Goal: Task Accomplishment & Management: Complete application form

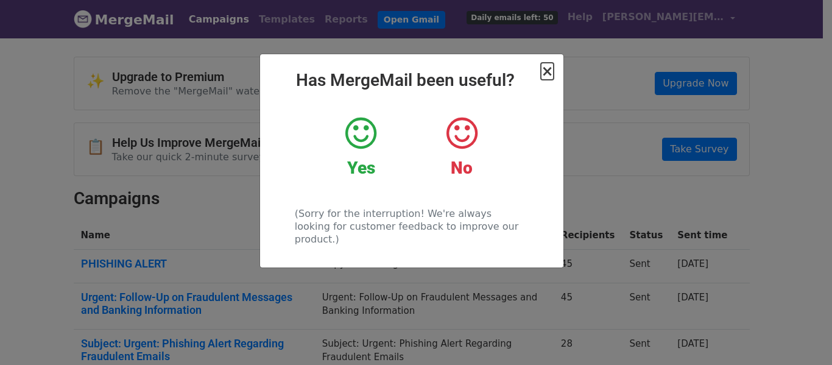
click at [549, 69] on span "×" at bounding box center [547, 71] width 12 height 17
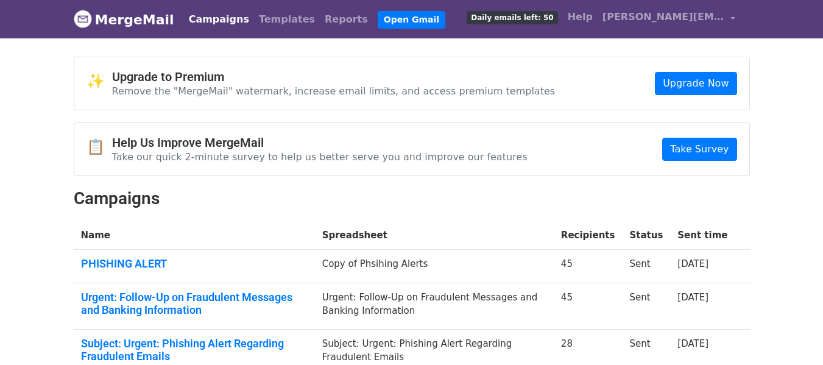
scroll to position [119, 0]
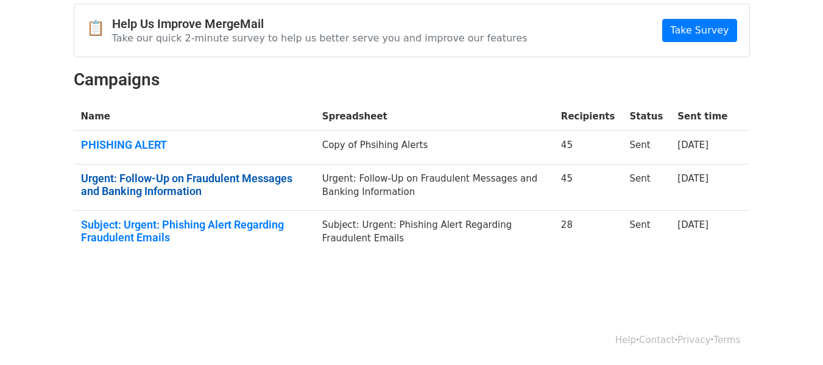
click at [292, 182] on link "Urgent: Follow-Up on Fraudulent Messages and Banking Information" at bounding box center [194, 185] width 227 height 26
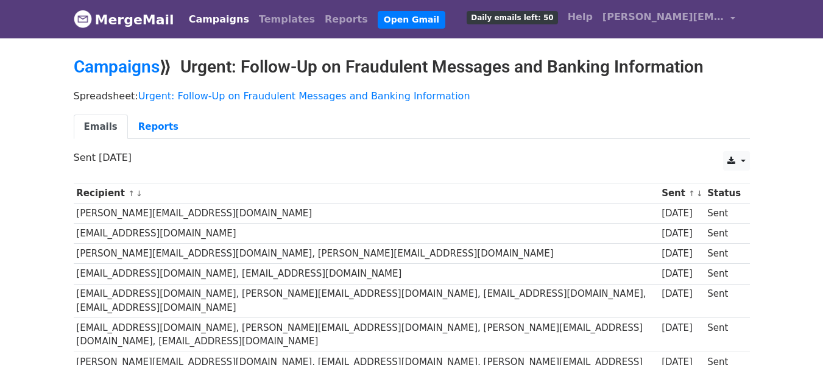
click at [659, 189] on th "Sent ↑ ↓" at bounding box center [682, 193] width 46 height 20
click at [196, 99] on link "Urgent: Follow-Up on Fraudulent Messages and Banking Information" at bounding box center [304, 96] width 332 height 12
click at [205, 19] on link "Campaigns" at bounding box center [219, 19] width 70 height 24
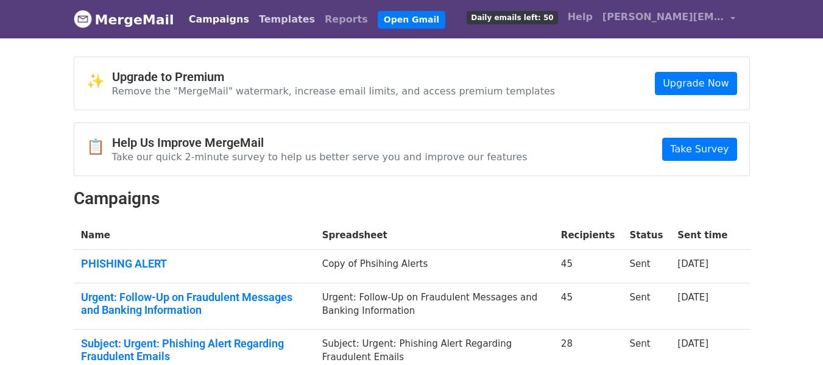
click at [266, 21] on link "Templates" at bounding box center [287, 19] width 66 height 24
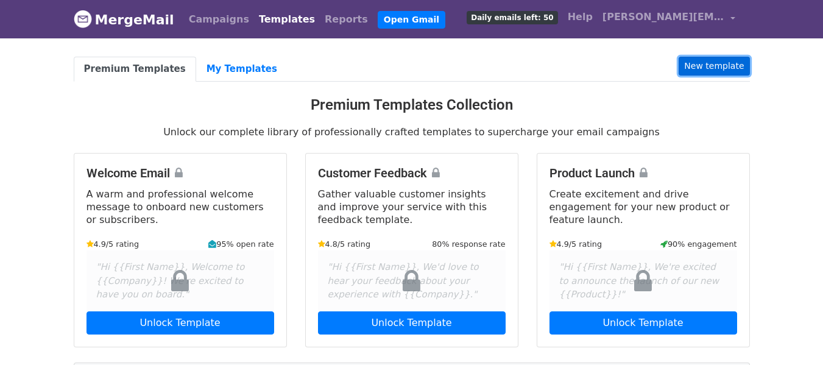
click at [725, 57] on link "New template" at bounding box center [714, 66] width 71 height 19
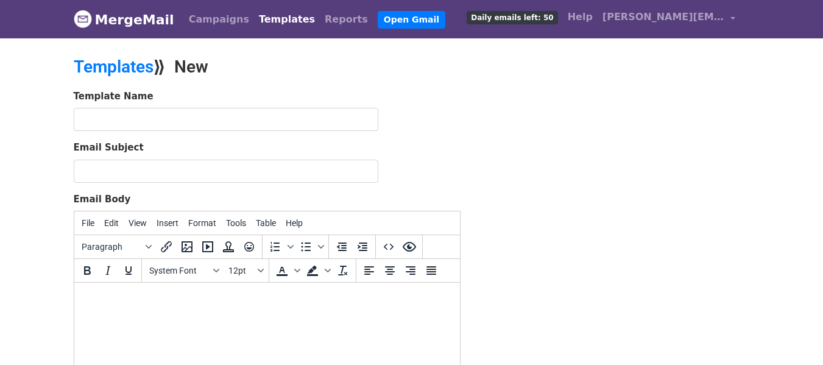
click at [152, 9] on link "MergeMail" at bounding box center [124, 20] width 101 height 26
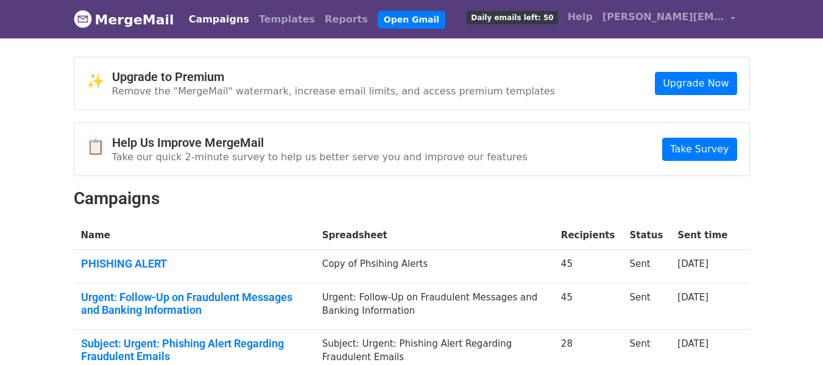
click at [441, 16] on div "Campaigns Templates Reports Open Gmail Daily emails left: 50 Help [PERSON_NAME]…" at bounding box center [459, 19] width 562 height 29
click at [389, 19] on link "Open Gmail" at bounding box center [412, 20] width 68 height 18
click at [542, 13] on span "Daily emails left: 50" at bounding box center [512, 17] width 91 height 13
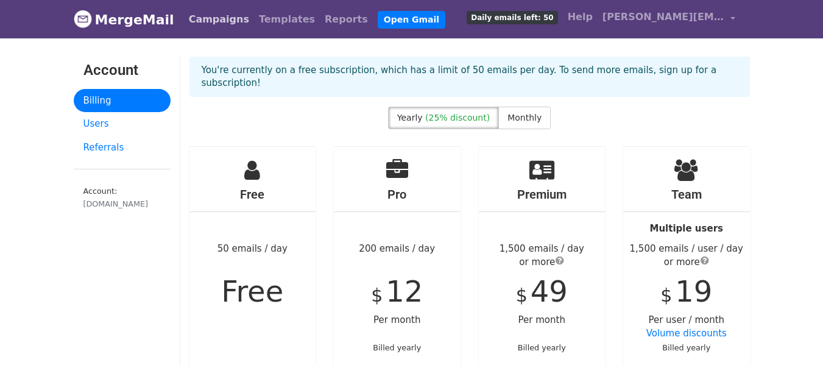
click at [221, 16] on link "Campaigns" at bounding box center [219, 19] width 70 height 24
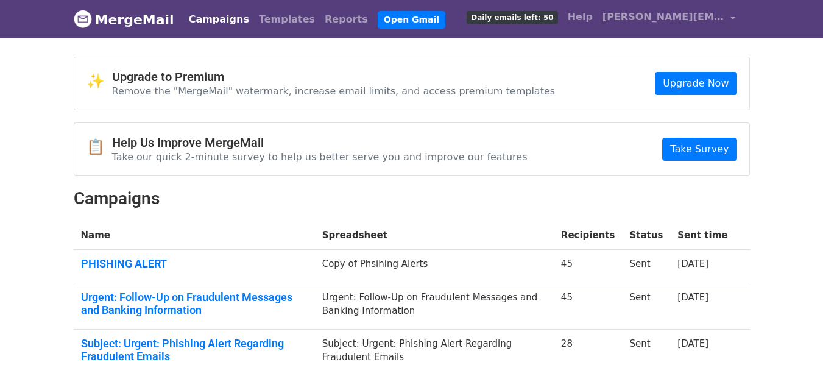
click at [157, 15] on link "MergeMail" at bounding box center [124, 20] width 101 height 26
click at [271, 26] on link "Templates" at bounding box center [287, 19] width 66 height 24
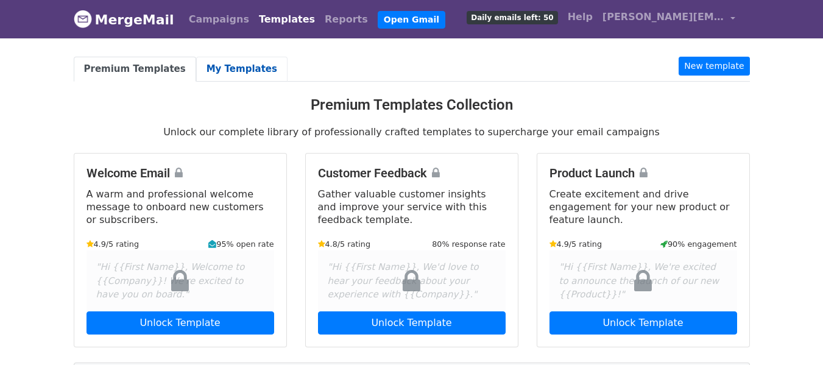
click at [227, 69] on link "My Templates" at bounding box center [241, 69] width 91 height 25
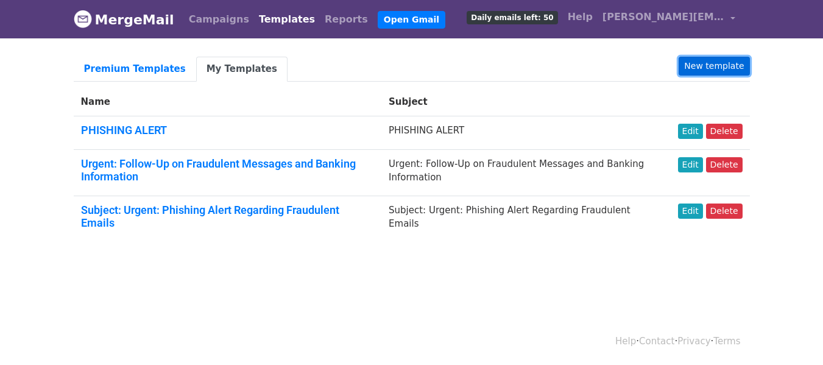
click at [693, 65] on link "New template" at bounding box center [714, 66] width 71 height 19
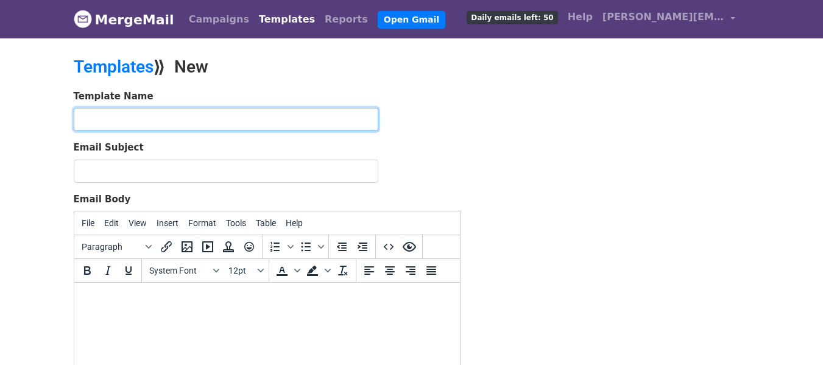
click at [214, 120] on input "text" at bounding box center [226, 119] width 305 height 23
type input "Urgent: Follow-Up on Fraudulent Messages and Banking Information"
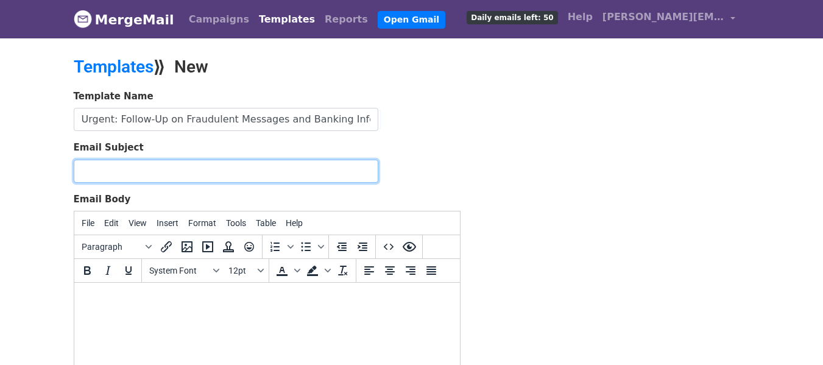
click at [238, 167] on input "Email Subject" at bounding box center [226, 171] width 305 height 23
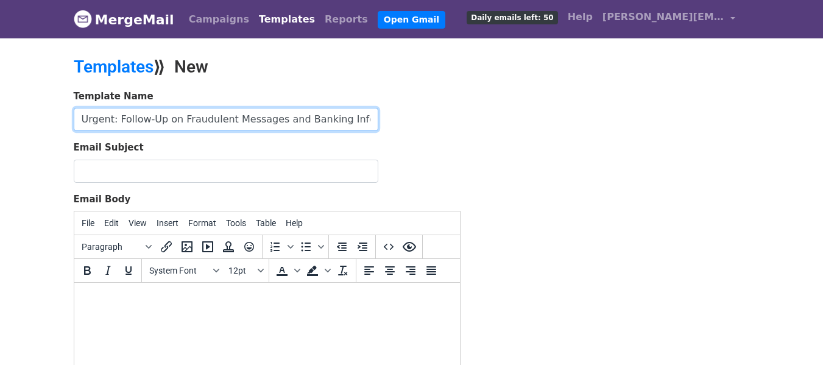
scroll to position [0, 7]
drag, startPoint x: 82, startPoint y: 122, endPoint x: 437, endPoint y: 144, distance: 356.5
click at [437, 144] on form "Template Name Urgent: Follow-Up on Fraudulent Messages and Banking Information …" at bounding box center [267, 304] width 387 height 429
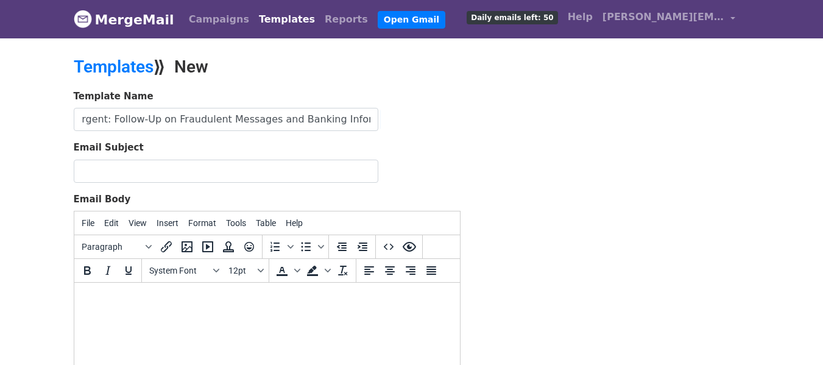
click at [330, 187] on form "Template Name Urgent: Follow-Up on Fraudulent Messages and Banking Information …" at bounding box center [267, 304] width 387 height 429
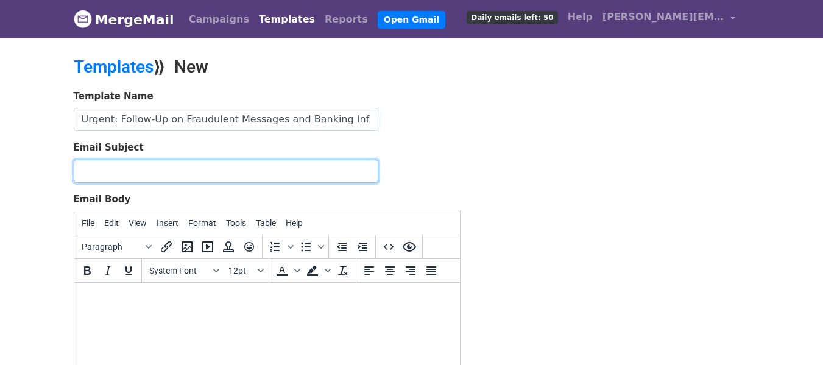
click at [314, 169] on input "Email Subject" at bounding box center [226, 171] width 305 height 23
paste input "Urgent: Follow-Up on Fraudulent Messages and Banking Information"
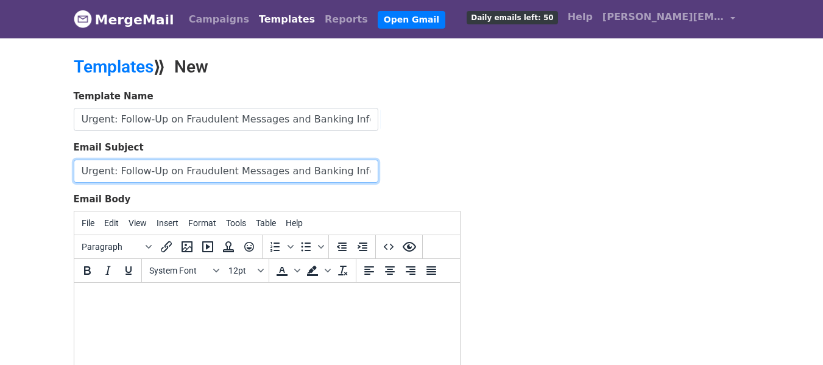
scroll to position [0, 7]
type input "Urgent: Follow-Up on Fraudulent Messages and Banking Information"
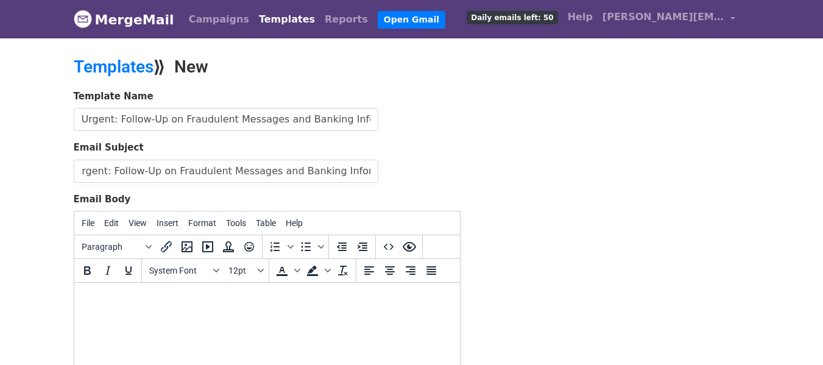
scroll to position [0, 0]
click at [183, 316] on html at bounding box center [267, 299] width 386 height 33
paste body
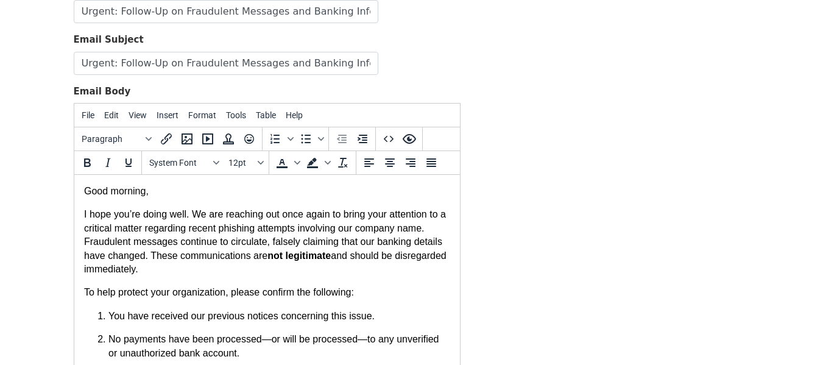
scroll to position [278, 0]
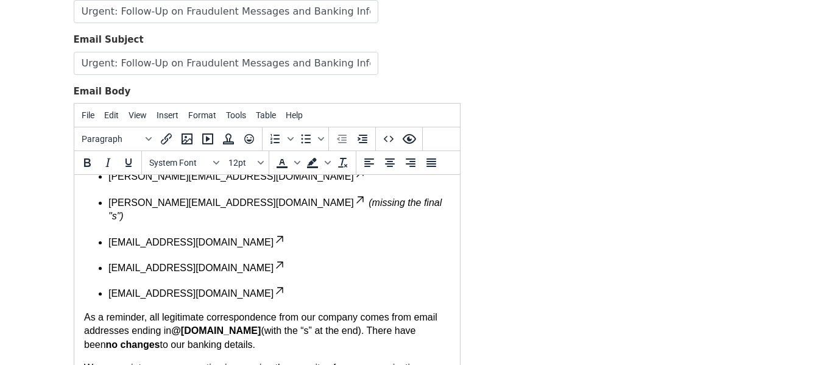
click at [293, 285] on p "mespino.freightessentials@gmail.com" at bounding box center [279, 293] width 342 height 16
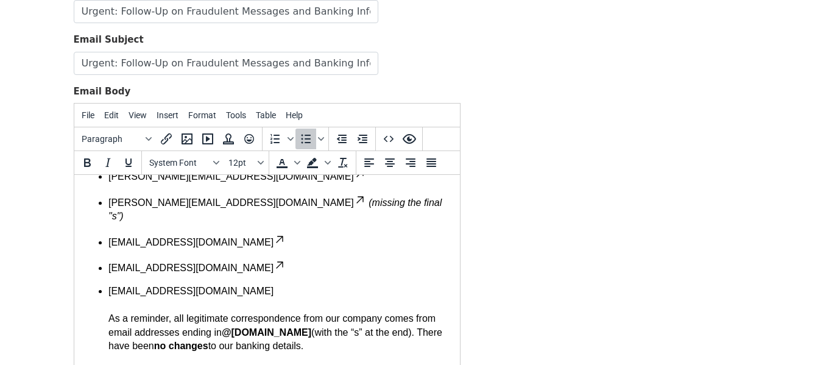
click at [273, 259] on icon at bounding box center [279, 265] width 12 height 12
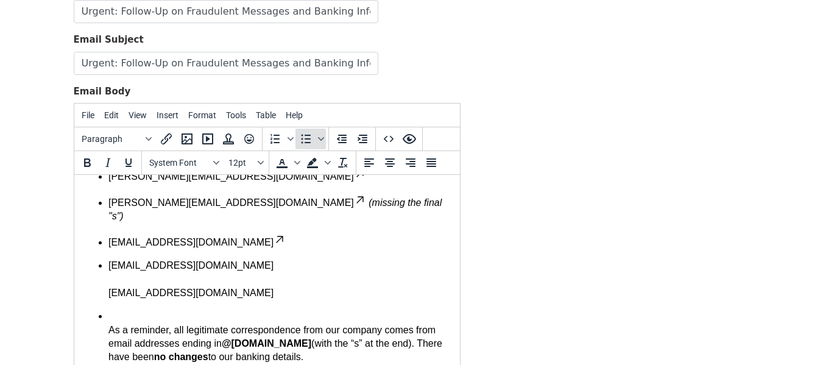
click at [305, 136] on icon "Bullet list" at bounding box center [306, 139] width 15 height 15
click at [306, 136] on icon "Bullet list" at bounding box center [306, 139] width 15 height 15
click at [110, 310] on p "As a reminder, all legitimate correspondence from our company comes from email …" at bounding box center [279, 337] width 342 height 55
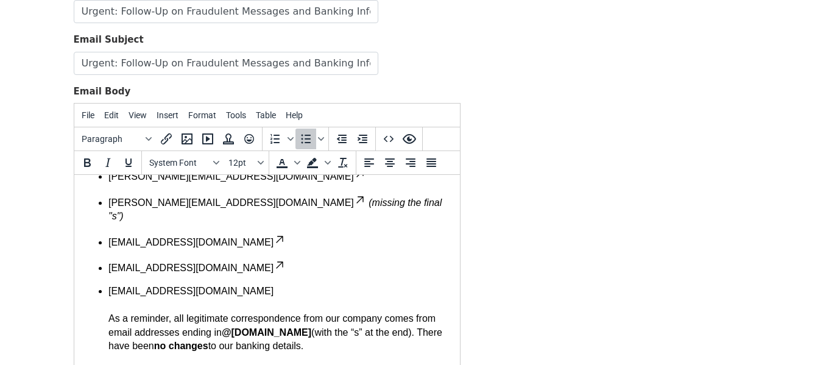
click at [302, 259] on p "admin@lifejacketgselfhelp.com" at bounding box center [279, 267] width 342 height 16
click at [273, 259] on p "admin@lifejacketgselfhelp.com" at bounding box center [279, 267] width 342 height 16
click at [107, 274] on ul "Omoreno.freightessentials@gmail.com O.moreno.freightessential@gmail.com o.moren…" at bounding box center [266, 247] width 366 height 211
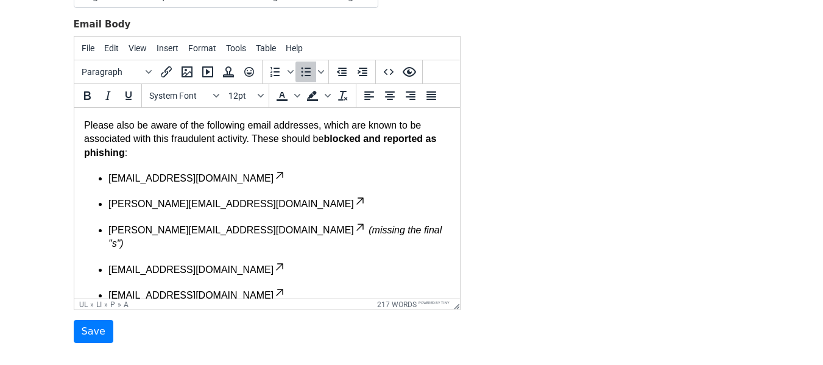
scroll to position [182, 0]
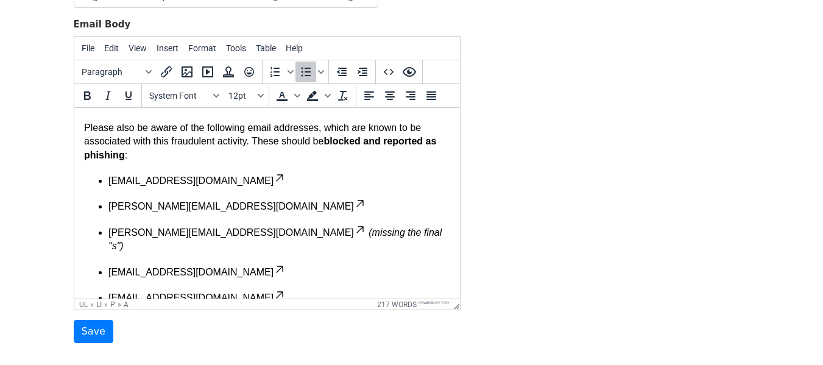
click at [325, 189] on ul "Omoreno.freightessentials@gmail.com O.moreno.freightessential@gmail.com o.moren…" at bounding box center [266, 277] width 366 height 211
drag, startPoint x: 265, startPoint y: 280, endPoint x: 94, endPoint y: 177, distance: 200.1
click at [94, 177] on ul "Omoreno.freightessentials@gmail.com O.moreno.freightessential@gmail.com o.moren…" at bounding box center [266, 277] width 366 height 211
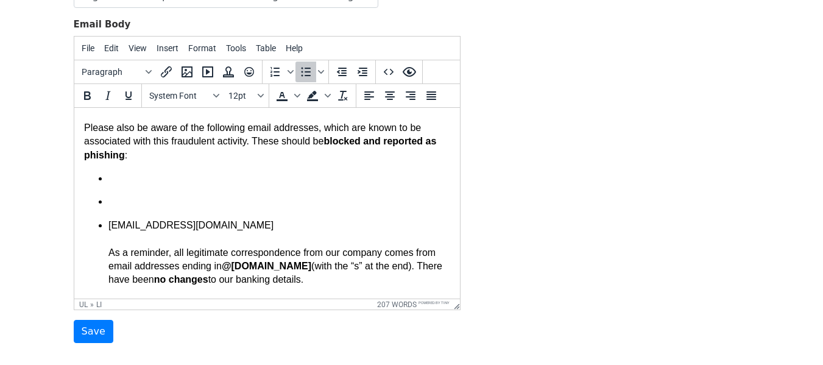
drag, startPoint x: 293, startPoint y: 225, endPoint x: 104, endPoint y: 175, distance: 196.0
click at [104, 175] on ul "mespino.freightessentials@gmail.com As a reminder, all legitimate correspondenc…" at bounding box center [266, 229] width 366 height 115
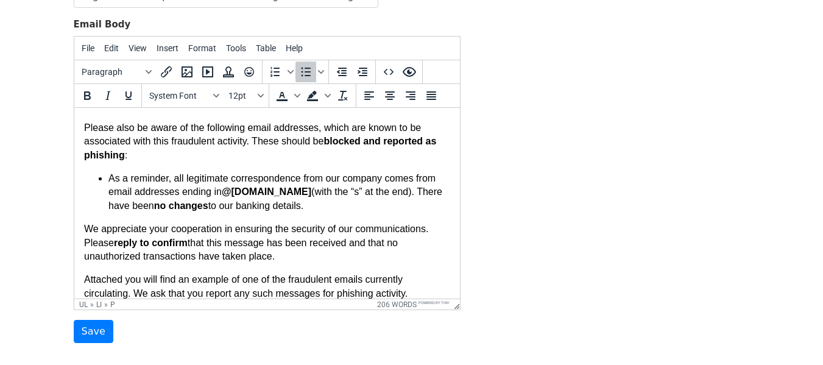
click at [104, 175] on ul "As a reminder, all legitimate correspondence from our company comes from email …" at bounding box center [266, 192] width 366 height 41
click at [297, 66] on span "Bullet list" at bounding box center [306, 72] width 21 height 21
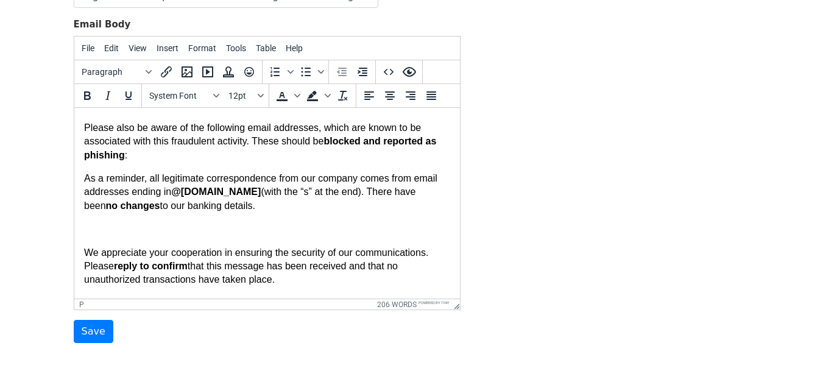
click at [123, 238] on body "Good morning, I hope you’re doing well. We are reaching out once again to bring…" at bounding box center [266, 141] width 366 height 411
click at [95, 222] on body "Good morning, I hope you’re doing well. We are reaching out once again to bring…" at bounding box center [266, 141] width 366 height 411
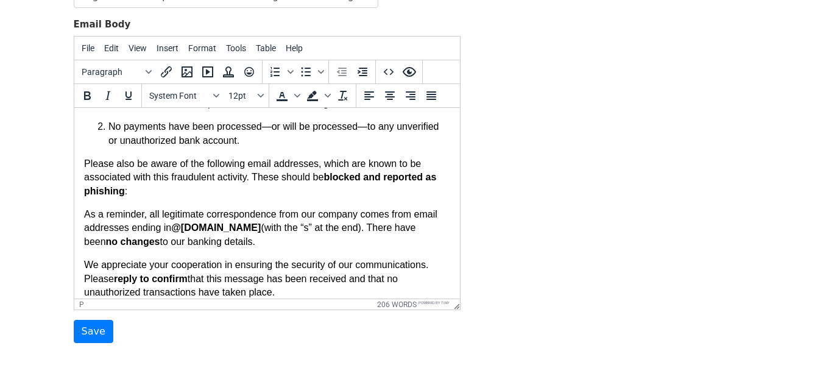
scroll to position [132, 0]
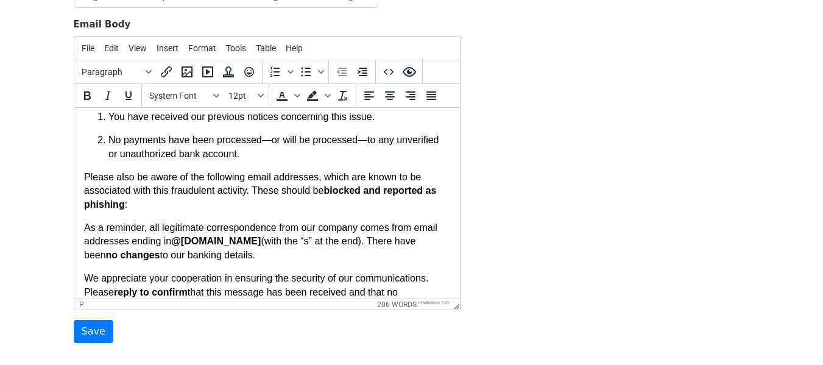
click at [230, 200] on p "Please also be aware of the following email addresses, which are known to be as…" at bounding box center [266, 191] width 366 height 41
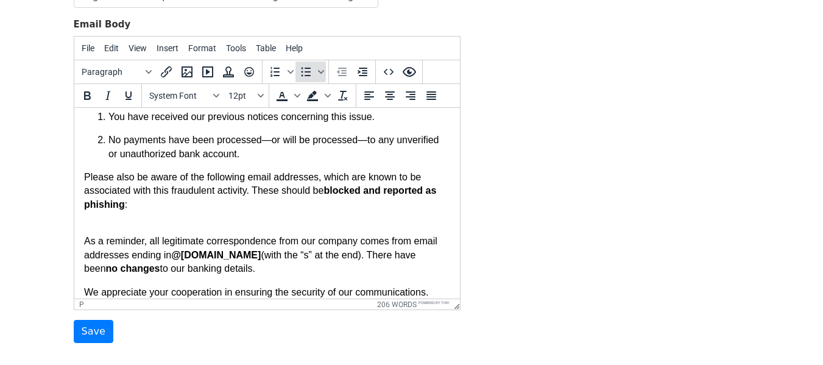
click at [302, 74] on icon "Bullet list" at bounding box center [306, 72] width 15 height 15
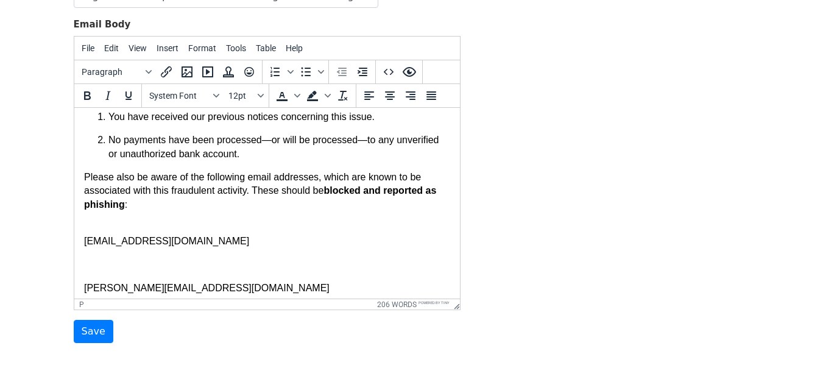
scroll to position [269, 0]
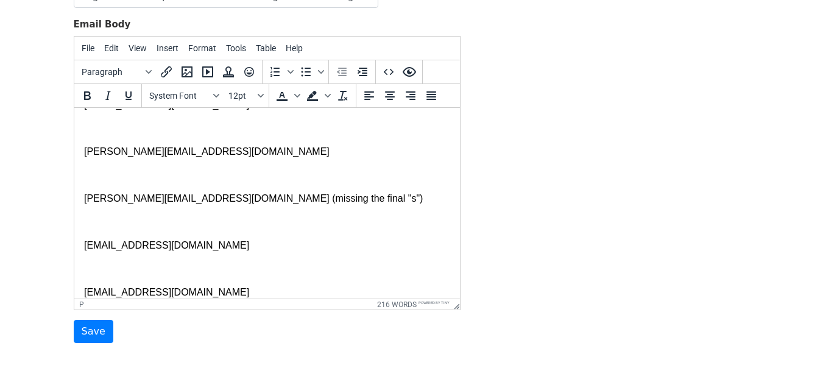
click at [90, 269] on p at bounding box center [266, 268] width 366 height 13
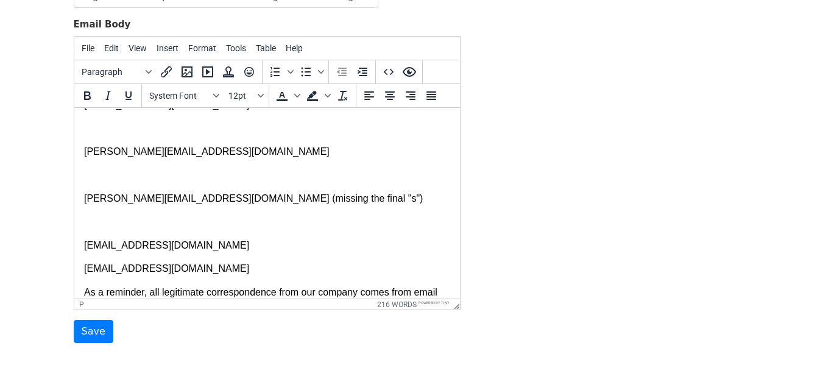
click at [101, 229] on body "Good morning, I hope you’re doing well. We are reaching out once again to bring…" at bounding box center [266, 143] width 366 height 589
click at [83, 207] on body "Good morning, I hope you’re doing well. We are reaching out once again to bring…" at bounding box center [266, 143] width 366 height 589
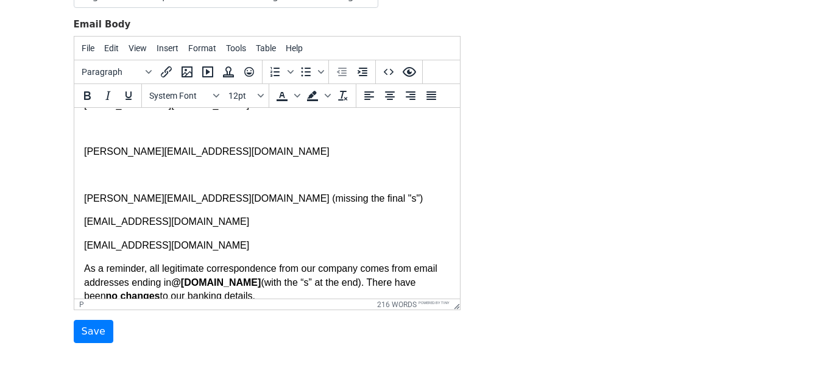
click at [102, 173] on p at bounding box center [266, 175] width 366 height 13
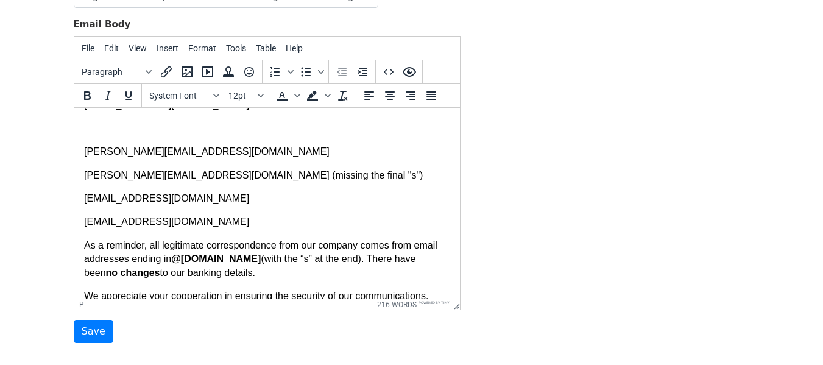
click at [111, 116] on body "Good morning, I hope you’re doing well. We are reaching out once again to bring…" at bounding box center [266, 120] width 366 height 542
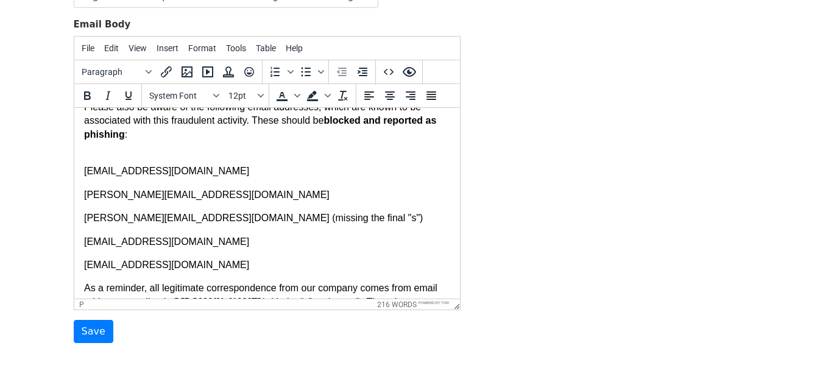
scroll to position [202, 0]
click at [115, 154] on p "Please also be aware of the following email addresses, which are known to be as…" at bounding box center [266, 128] width 366 height 55
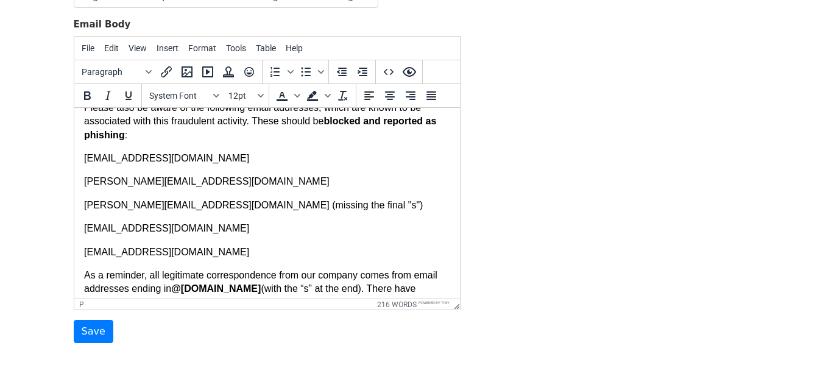
drag, startPoint x: 182, startPoint y: 233, endPoint x: 71, endPoint y: 158, distance: 133.3
click at [74, 158] on html "Good morning, I hope you’re doing well. We are reaching out once again to bring…" at bounding box center [267, 168] width 386 height 525
click at [308, 75] on icon "Bullet list" at bounding box center [306, 72] width 10 height 9
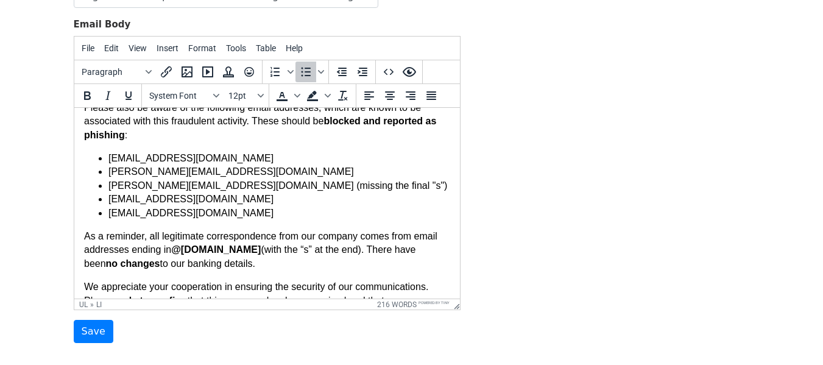
click at [272, 212] on li "[EMAIL_ADDRESS][DOMAIN_NAME]" at bounding box center [279, 213] width 342 height 13
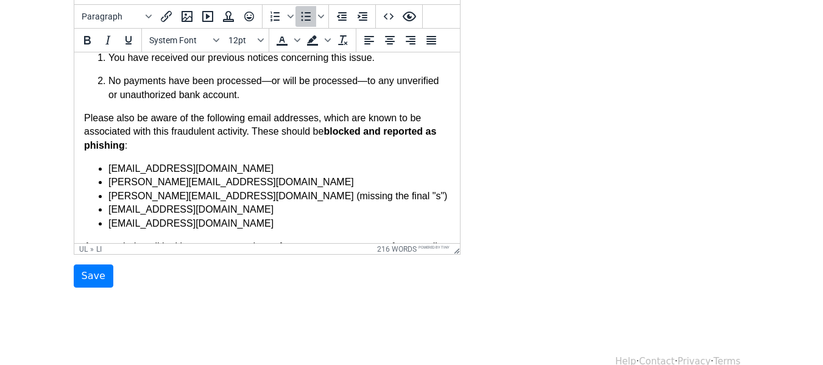
scroll to position [133, 0]
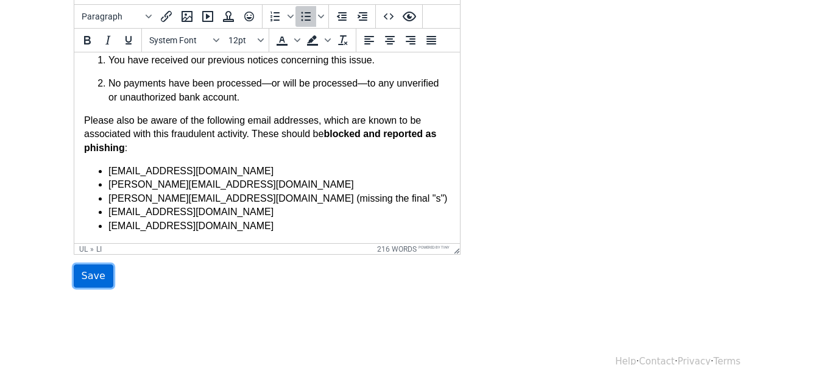
click at [96, 275] on input "Save" at bounding box center [94, 275] width 40 height 23
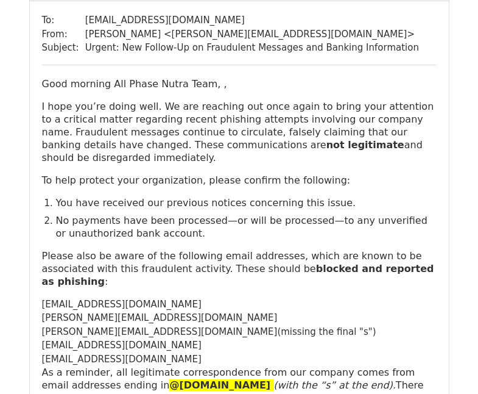
scroll to position [926, 0]
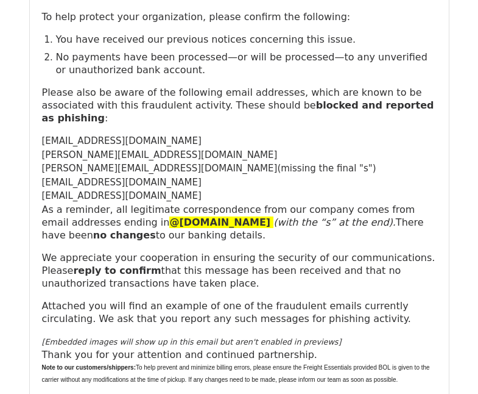
scroll to position [328, 0]
